Goal: Task Accomplishment & Management: Manage account settings

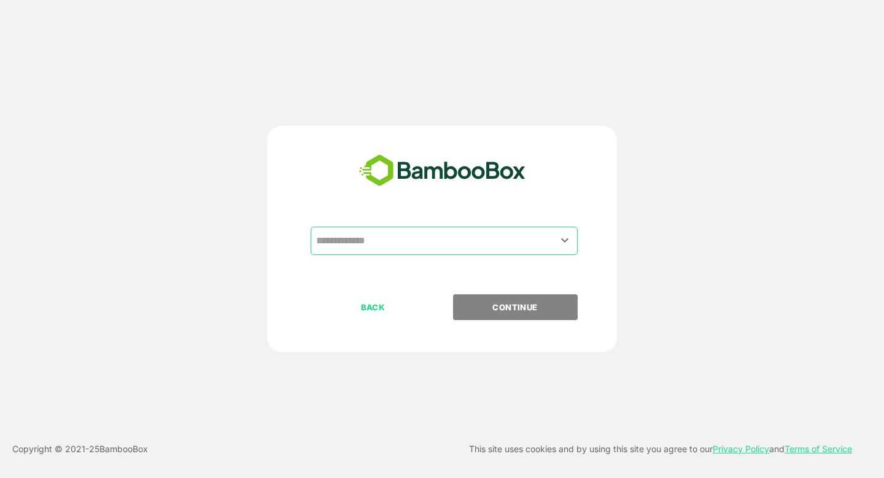
click at [346, 250] on input "text" at bounding box center [444, 240] width 262 height 23
click at [564, 244] on icon "Open" at bounding box center [565, 240] width 15 height 15
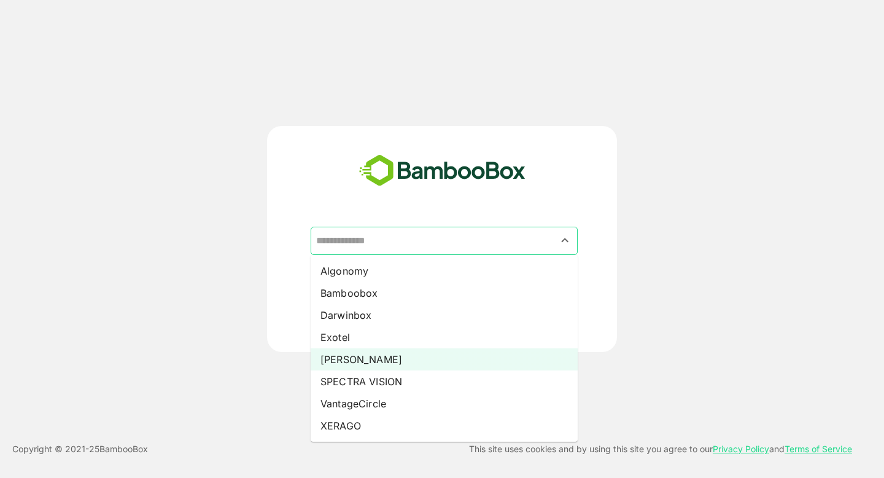
click at [356, 363] on li "[PERSON_NAME]" at bounding box center [444, 359] width 267 height 22
type input "*****"
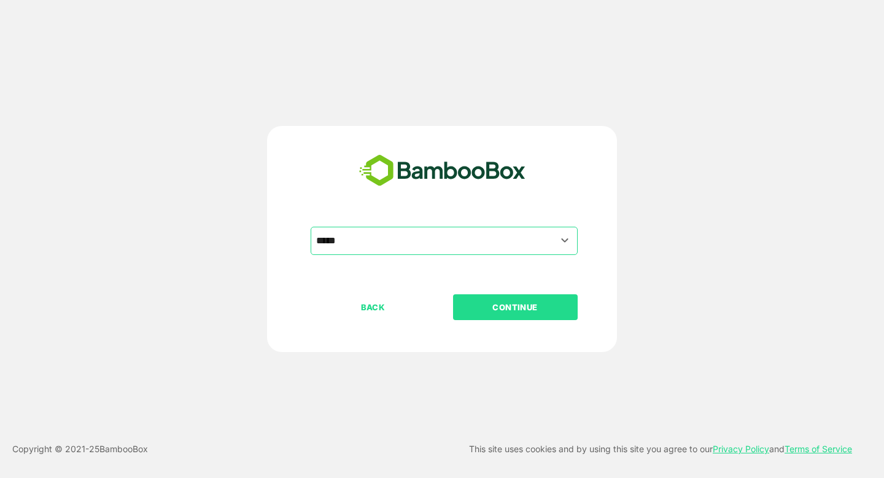
click at [497, 307] on p "CONTINUE" at bounding box center [515, 307] width 123 height 14
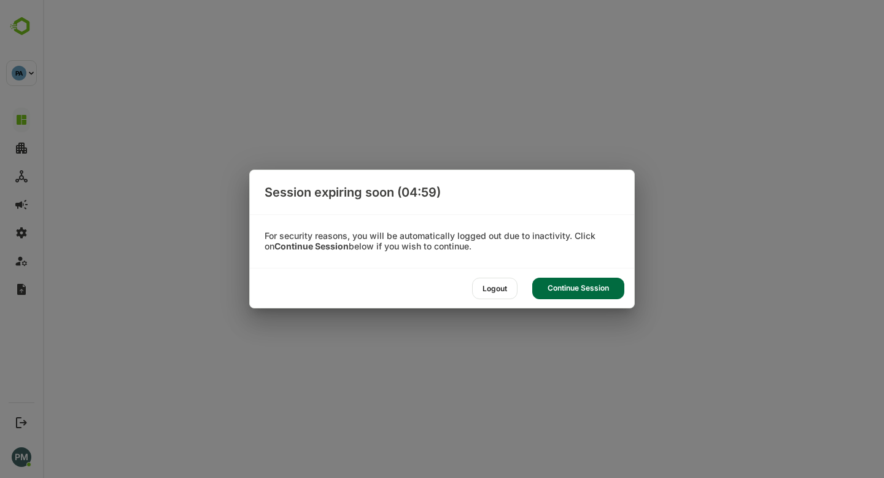
click at [594, 287] on div "Continue Session" at bounding box center [578, 288] width 92 height 21
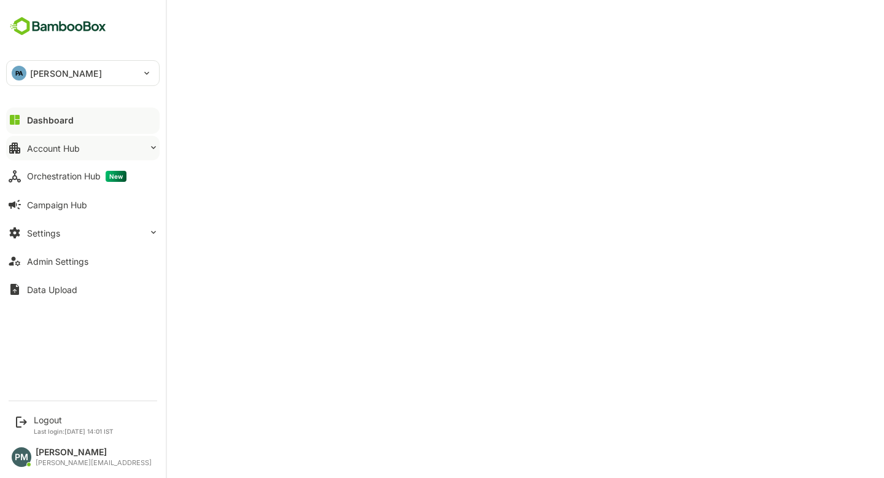
click at [102, 151] on button "Account Hub" at bounding box center [83, 148] width 154 height 25
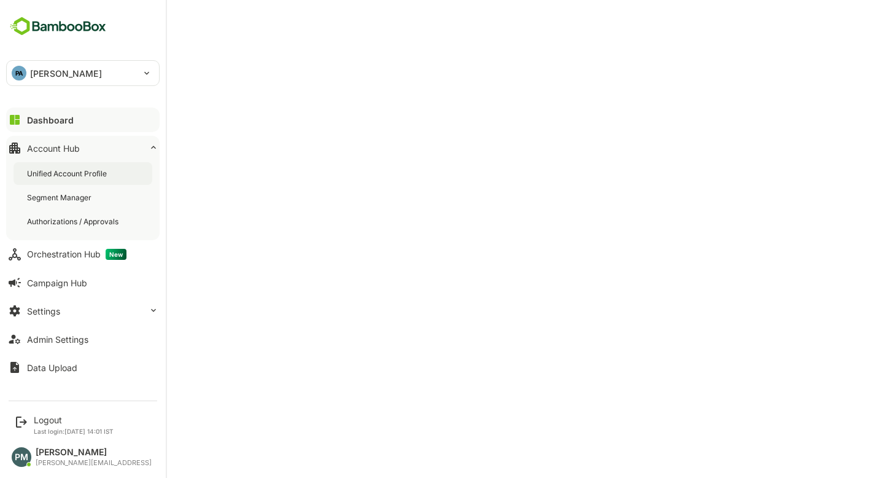
click at [122, 179] on div "Unified Account Profile" at bounding box center [83, 173] width 139 height 23
click at [20, 115] on icon at bounding box center [14, 119] width 15 height 15
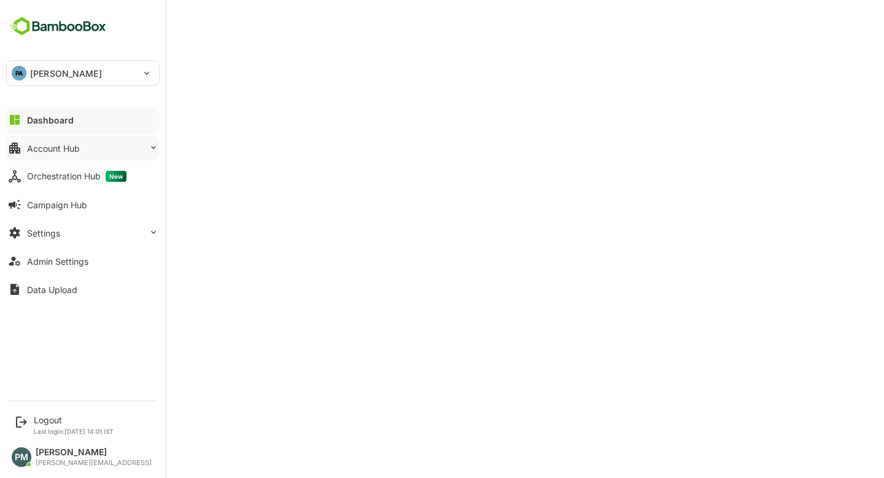
click at [124, 152] on button "Account Hub" at bounding box center [83, 148] width 154 height 25
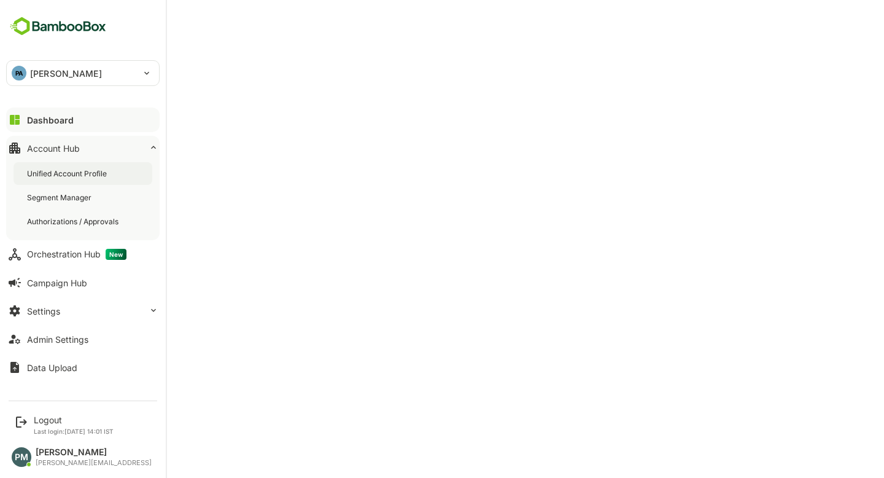
click at [129, 184] on div "Unified Account Profile" at bounding box center [83, 173] width 139 height 23
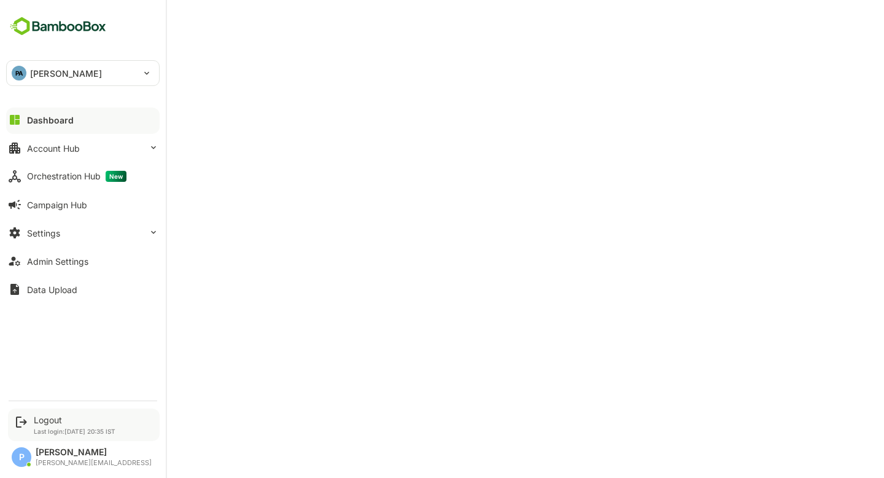
click at [31, 419] on div "Logout Last login: Aug 25 20:35 IST" at bounding box center [84, 424] width 152 height 33
click at [58, 418] on div "Logout" at bounding box center [75, 420] width 82 height 10
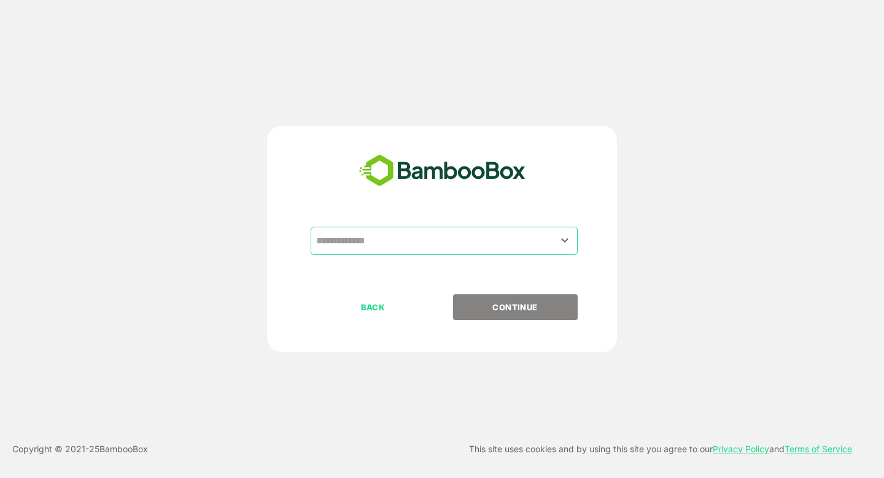
click at [370, 248] on input "text" at bounding box center [444, 240] width 262 height 23
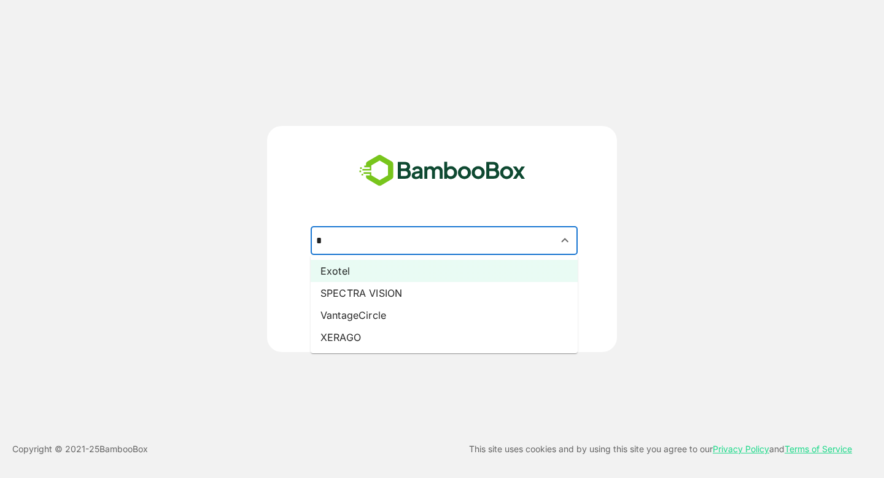
click at [364, 268] on li "Exotel" at bounding box center [444, 271] width 267 height 22
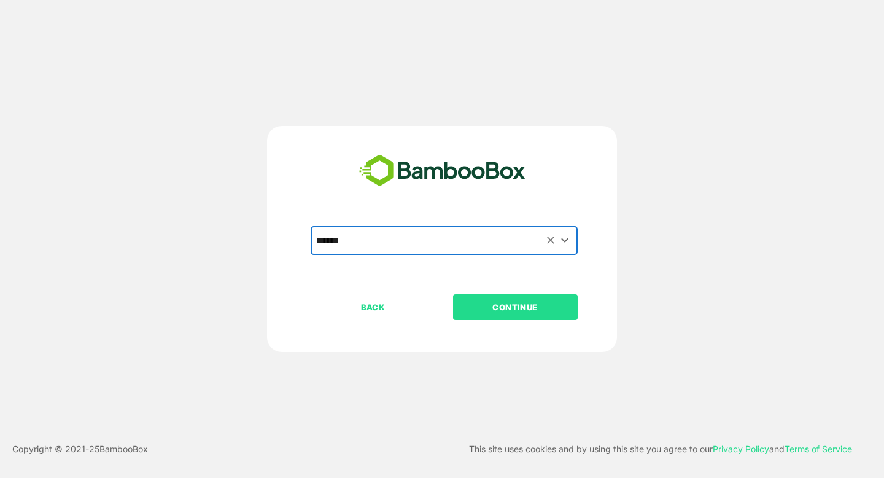
type input "******"
click at [508, 307] on p "CONTINUE" at bounding box center [515, 307] width 123 height 14
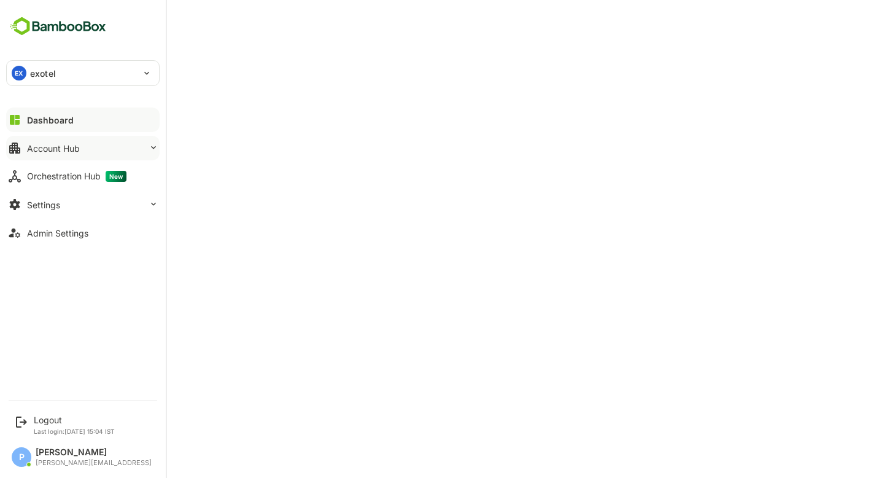
click at [93, 147] on button "Account Hub" at bounding box center [83, 148] width 154 height 25
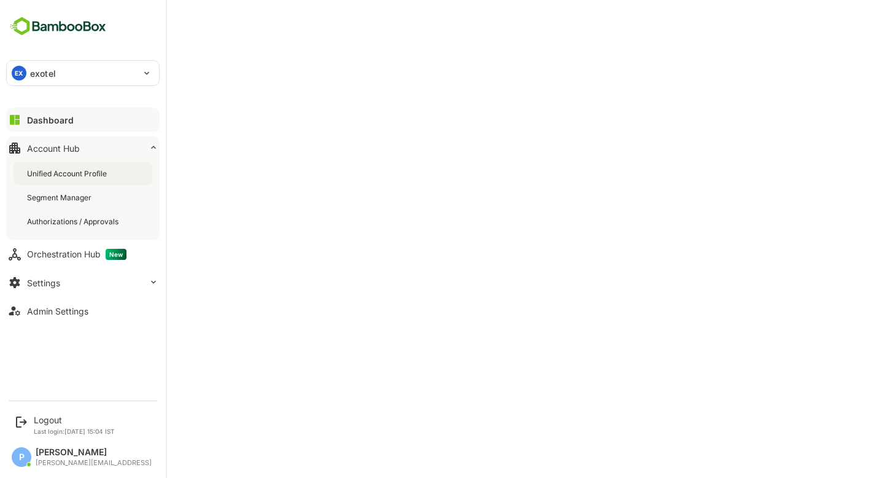
click at [88, 178] on div "Unified Account Profile" at bounding box center [68, 173] width 82 height 10
